Goal: Task Accomplishment & Management: Use online tool/utility

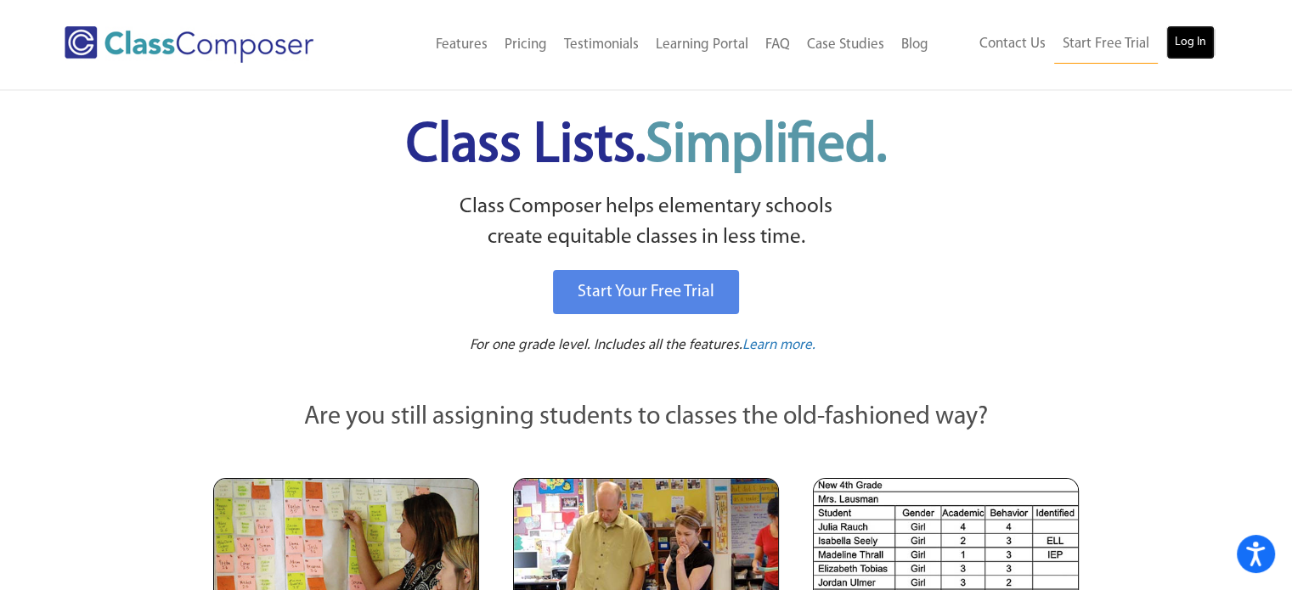
click at [1206, 48] on link "Log In" at bounding box center [1190, 42] width 48 height 34
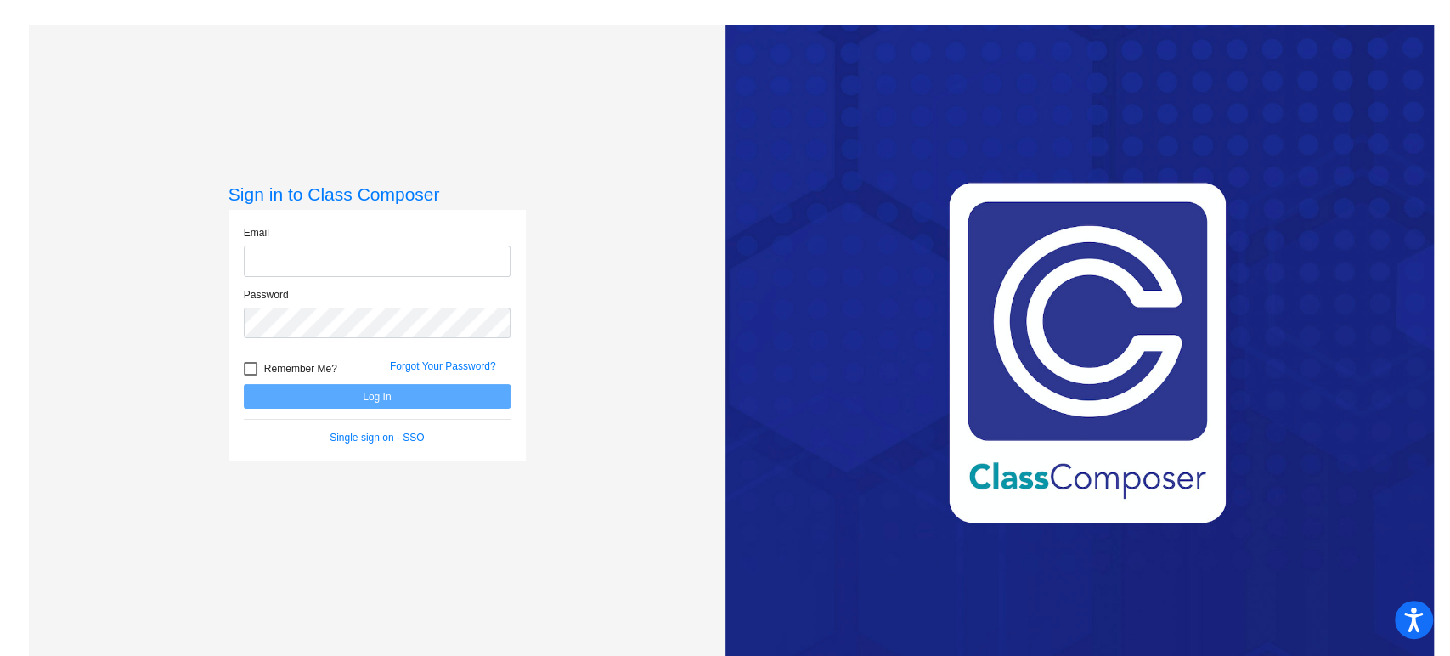
type input "[EMAIL_ADDRESS][DOMAIN_NAME]"
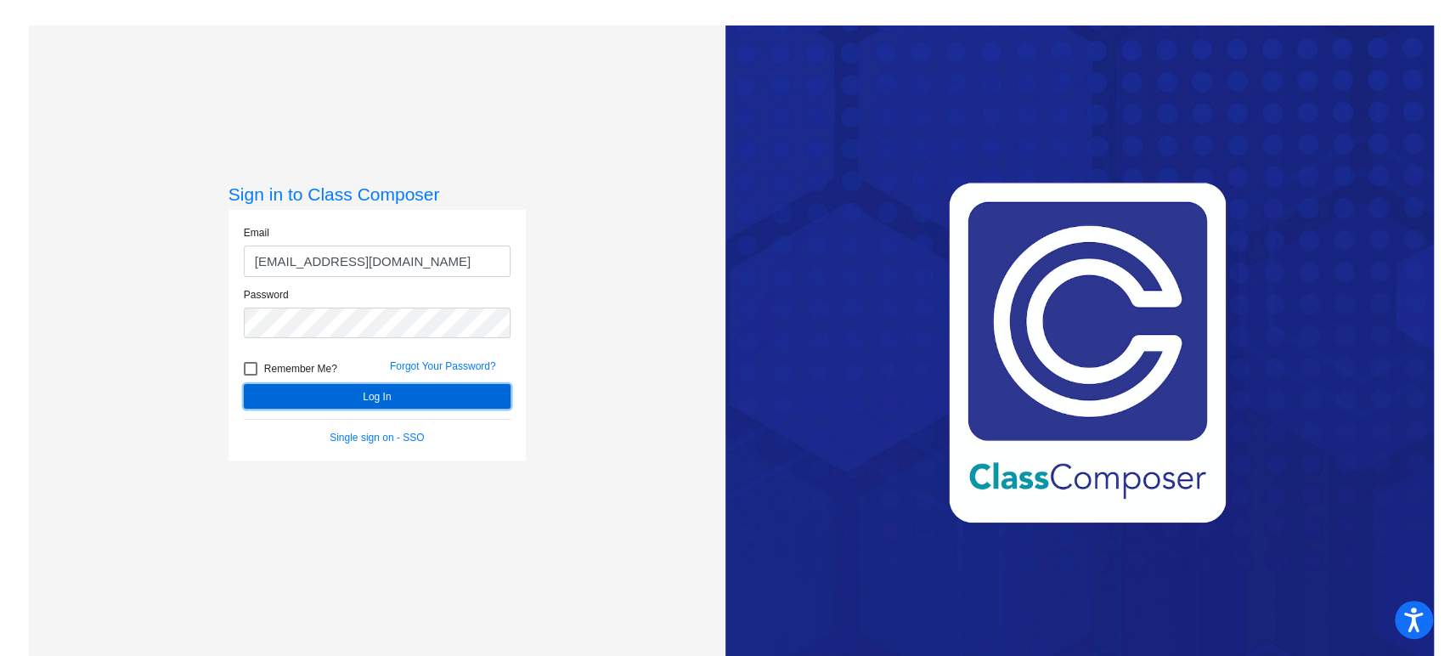
click at [366, 401] on button "Log In" at bounding box center [377, 396] width 267 height 25
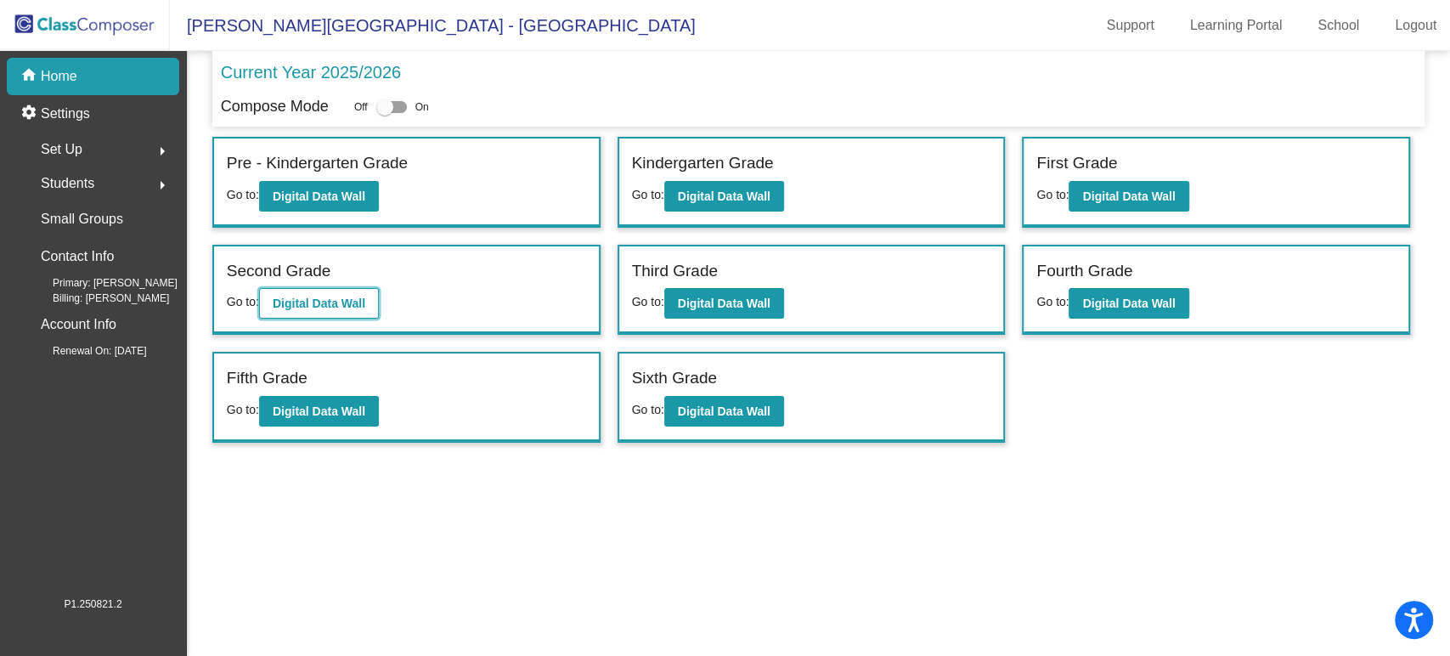
click at [299, 306] on b "Digital Data Wall" at bounding box center [319, 303] width 93 height 14
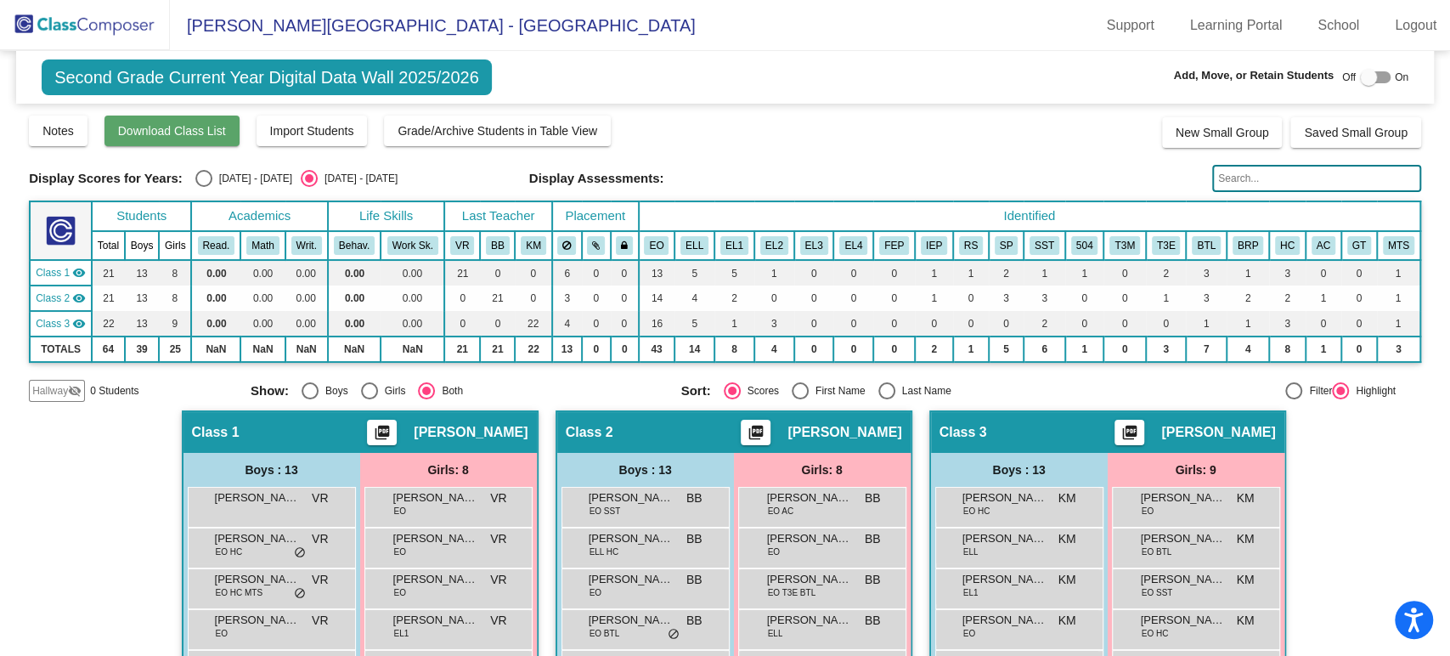
click at [192, 117] on button "Download Class List" at bounding box center [171, 131] width 135 height 31
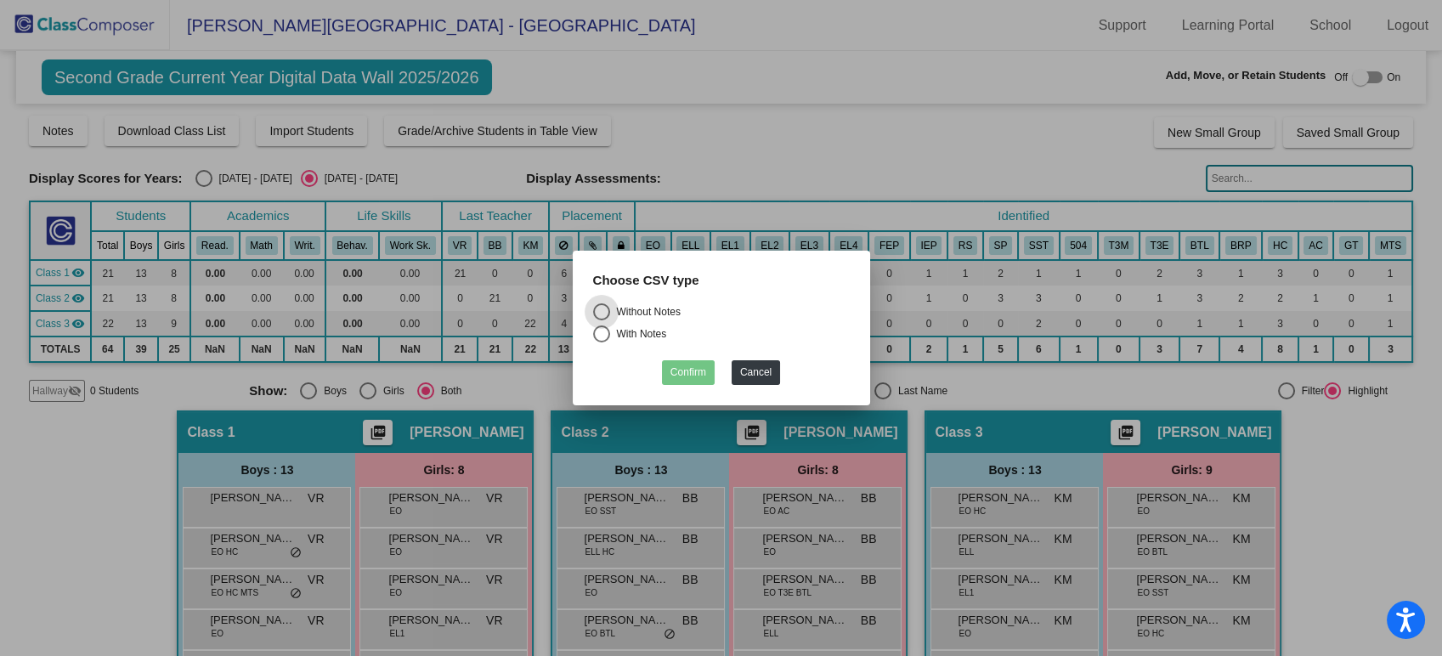
click at [602, 334] on div "Select an option" at bounding box center [601, 333] width 17 height 17
click at [601, 342] on input "With Notes" at bounding box center [601, 342] width 1 height 1
radio input "true"
click at [693, 369] on button "Confirm" at bounding box center [688, 372] width 53 height 25
